Goal: Task Accomplishment & Management: Complete application form

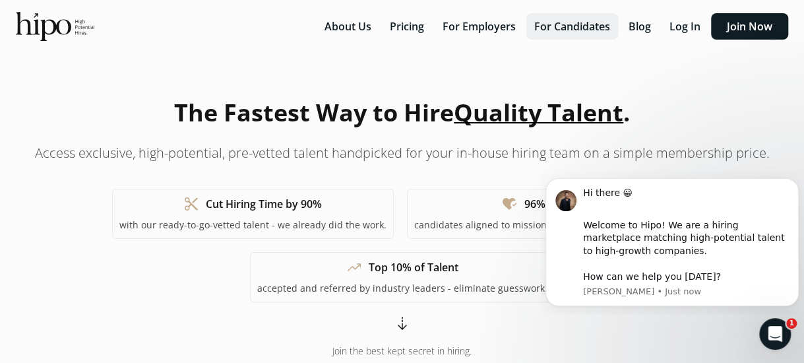
click at [579, 24] on button "For Candidates" at bounding box center [572, 26] width 92 height 26
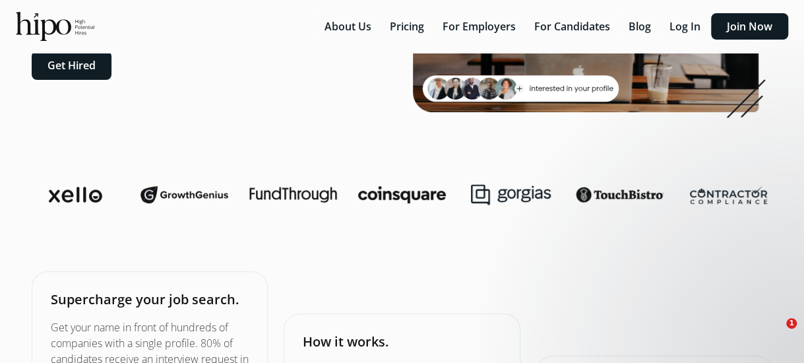
scroll to position [196, 0]
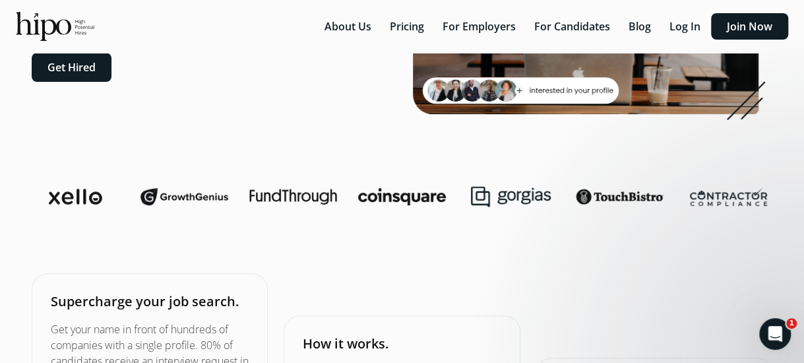
click at [79, 64] on button "Get Hired" at bounding box center [72, 67] width 80 height 29
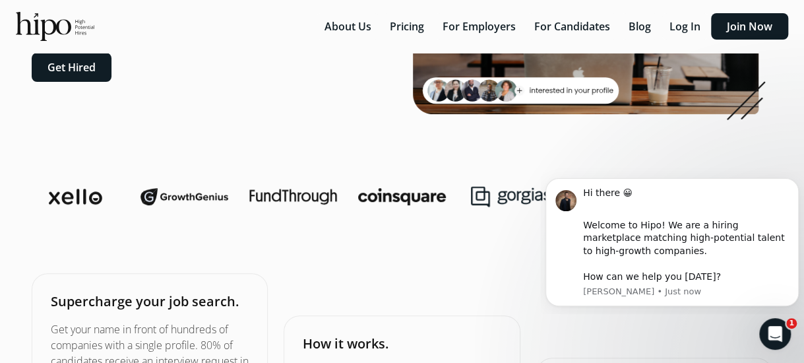
scroll to position [0, 0]
drag, startPoint x: 281, startPoint y: 110, endPoint x: 353, endPoint y: 93, distance: 74.5
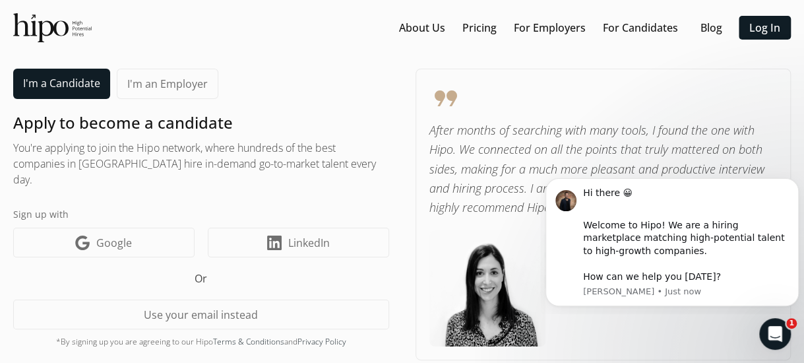
click at [59, 28] on img at bounding box center [52, 27] width 78 height 29
